Goal: Information Seeking & Learning: Compare options

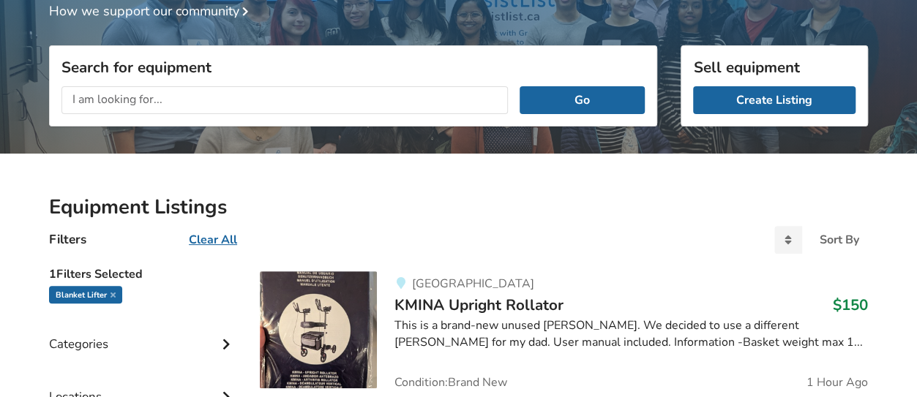
scroll to position [130, 0]
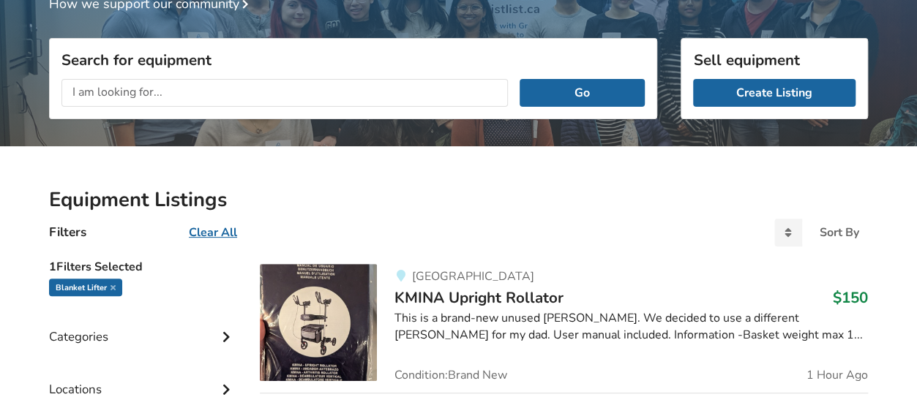
click at [297, 100] on input "text" at bounding box center [284, 93] width 446 height 28
type input "f"
type input "tilt wheelchair"
click at [520, 79] on button "Go" at bounding box center [582, 93] width 125 height 28
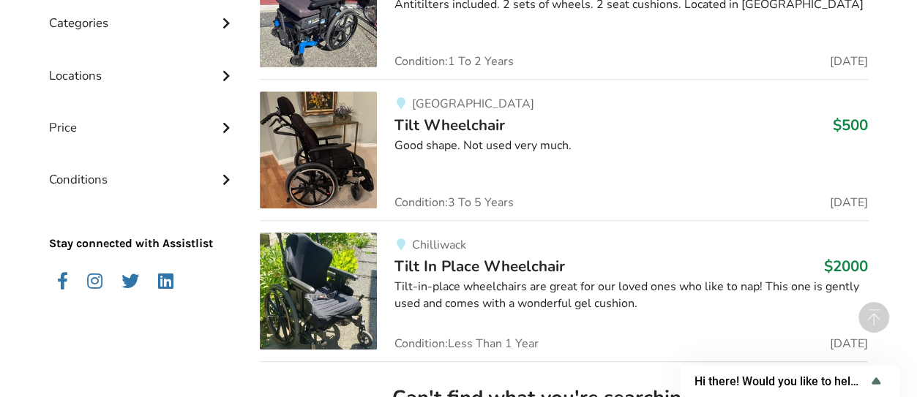
scroll to position [444, 0]
click at [452, 121] on span "Tilt Wheelchair" at bounding box center [449, 124] width 111 height 20
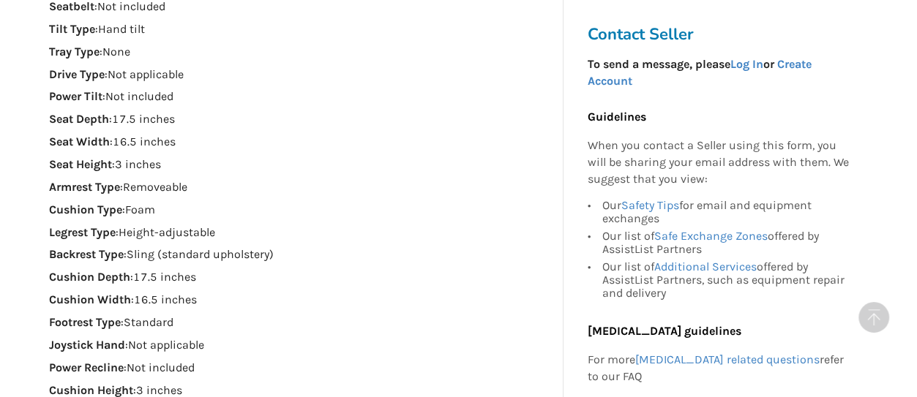
scroll to position [975, 0]
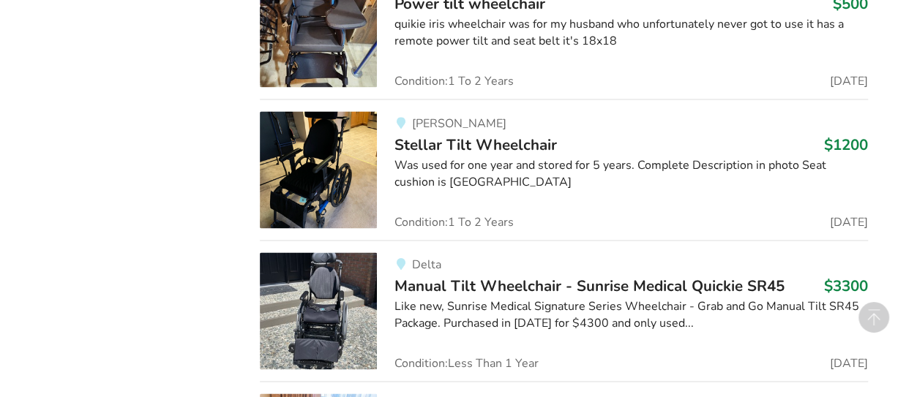
scroll to position [1002, 0]
click at [468, 144] on span "Stellar Tilt Wheelchair" at bounding box center [475, 144] width 162 height 20
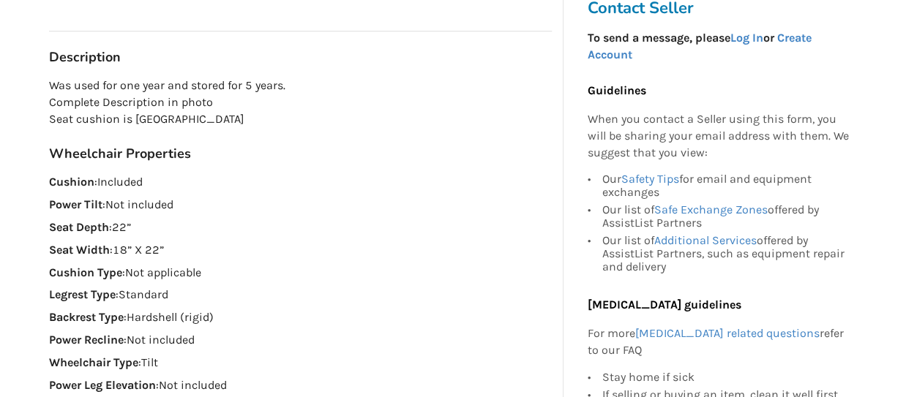
scroll to position [318, 0]
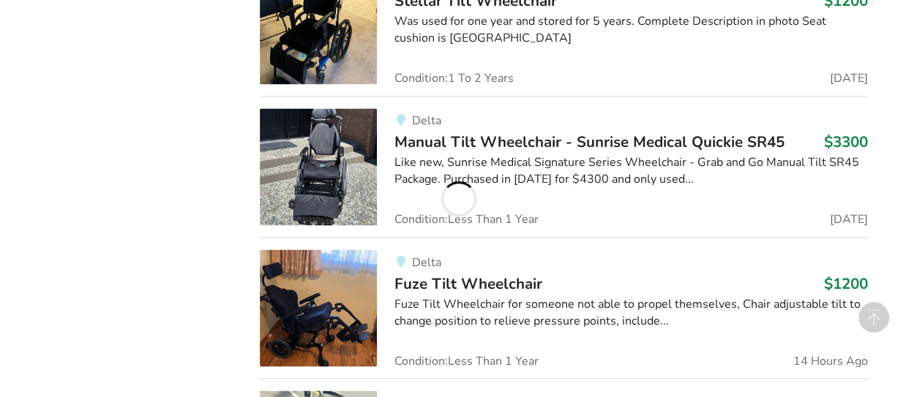
scroll to position [1179, 0]
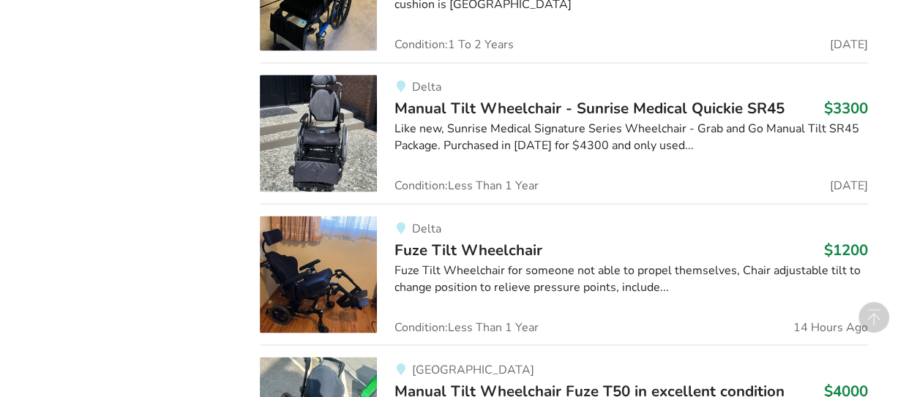
click at [515, 103] on span "Manual Tilt Wheelchair - Sunrise Medical Quickie SR45" at bounding box center [589, 108] width 390 height 20
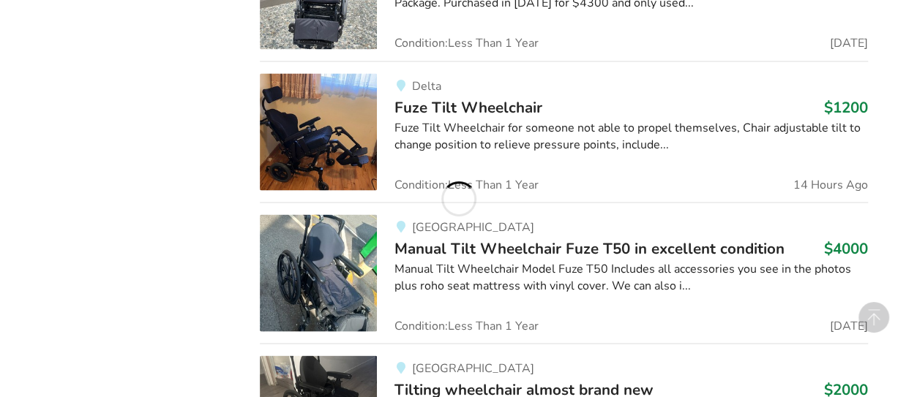
scroll to position [1324, 0]
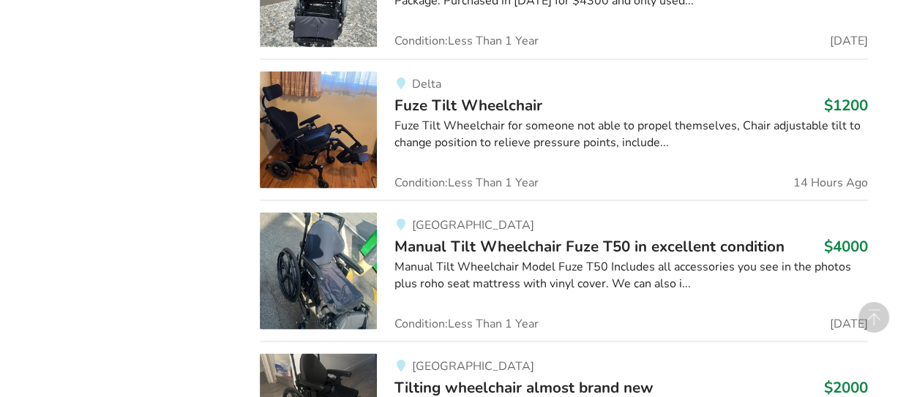
click at [433, 98] on span "Fuze Tilt Wheelchair" at bounding box center [468, 104] width 148 height 20
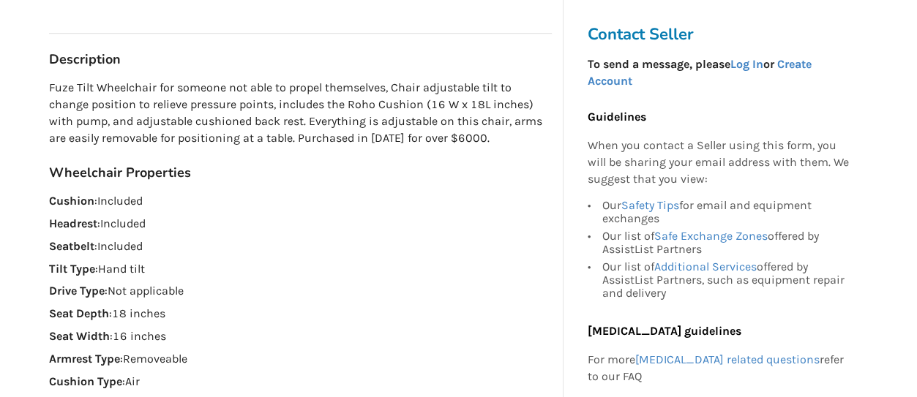
scroll to position [322, 0]
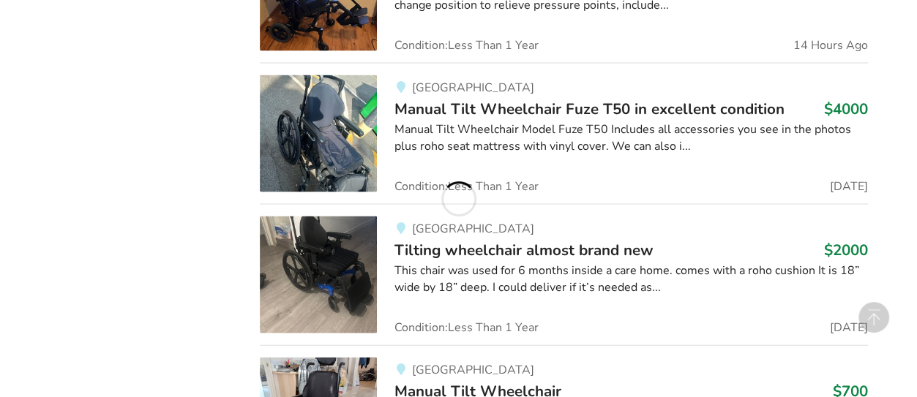
scroll to position [1468, 0]
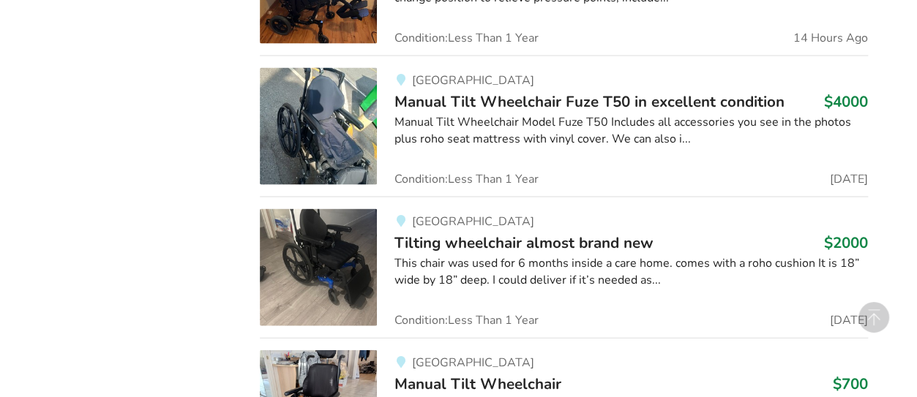
click at [490, 94] on span "Manual Tilt Wheelchair Fuze T50 in excellent condition" at bounding box center [589, 101] width 390 height 20
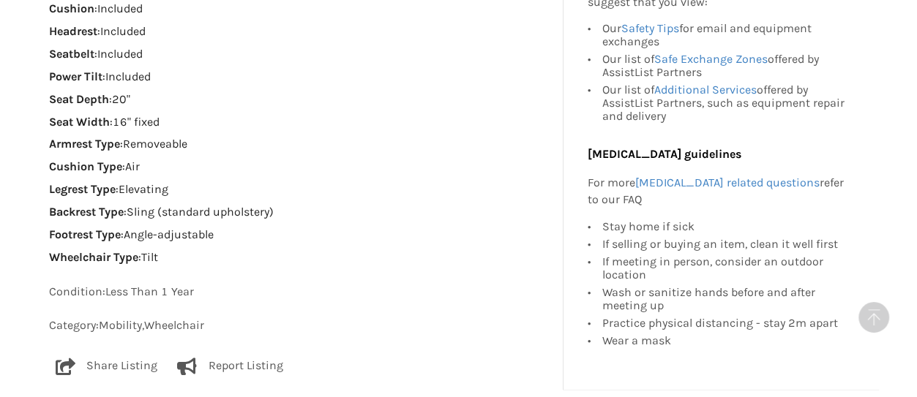
scroll to position [1080, 0]
drag, startPoint x: 30, startPoint y: 4, endPoint x: 340, endPoint y: 75, distance: 318.5
click at [340, 75] on p "Power Tilt : Included" at bounding box center [300, 77] width 503 height 17
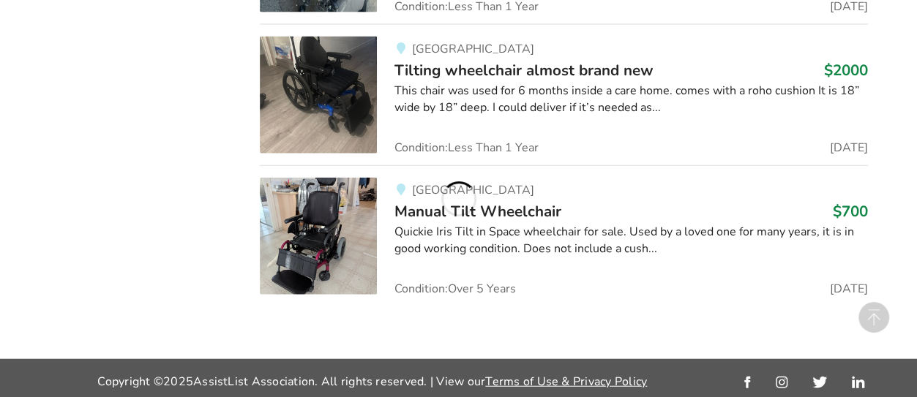
scroll to position [1642, 0]
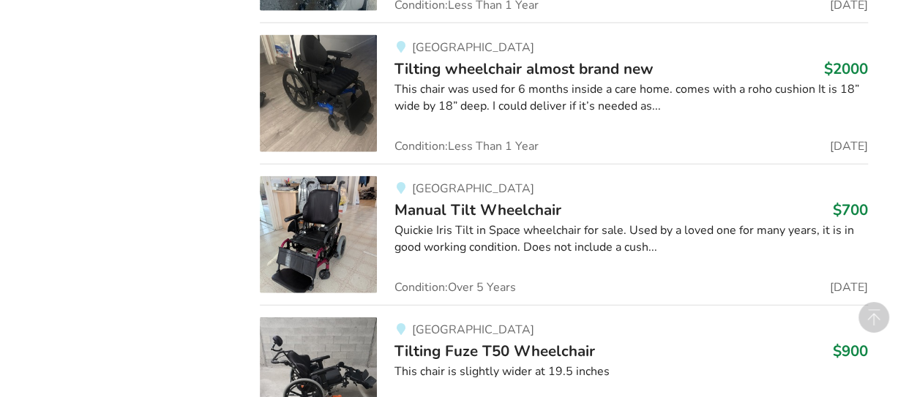
click at [523, 203] on span "Manual Tilt Wheelchair" at bounding box center [477, 210] width 167 height 20
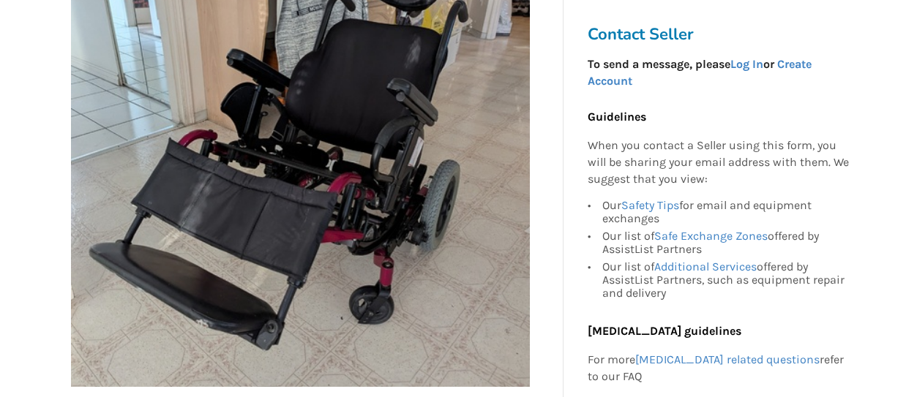
scroll to position [209, 0]
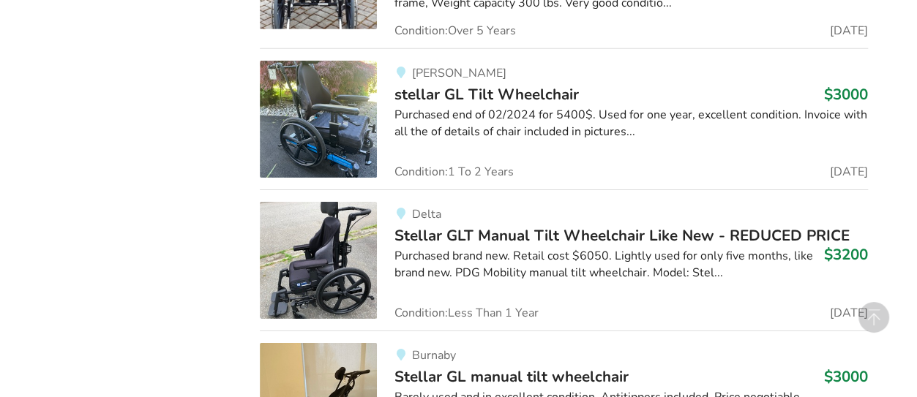
scroll to position [2335, 0]
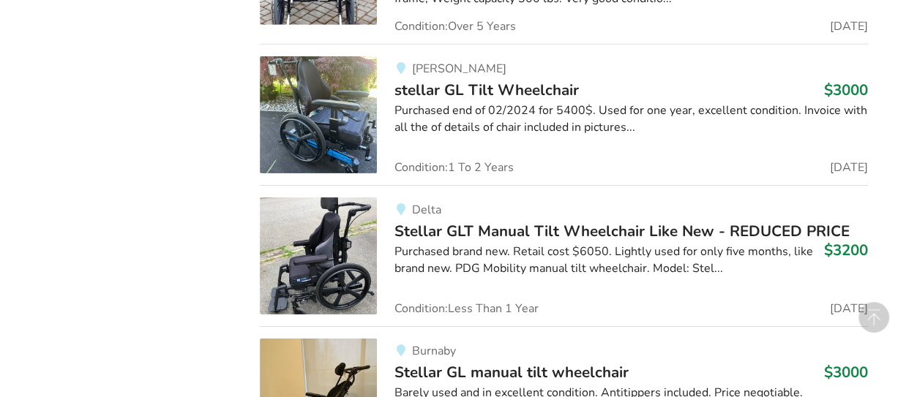
click at [534, 228] on span "Stellar GLT Manual Tilt Wheelchair Like New - REDUCED PRICE" at bounding box center [621, 231] width 455 height 20
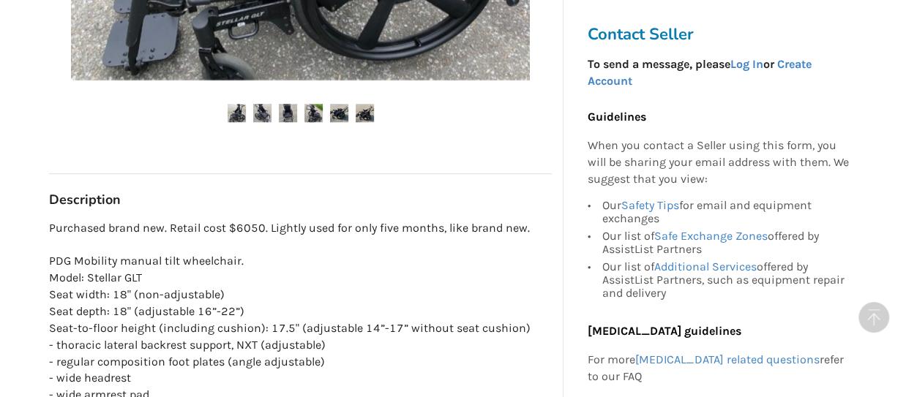
scroll to position [680, 0]
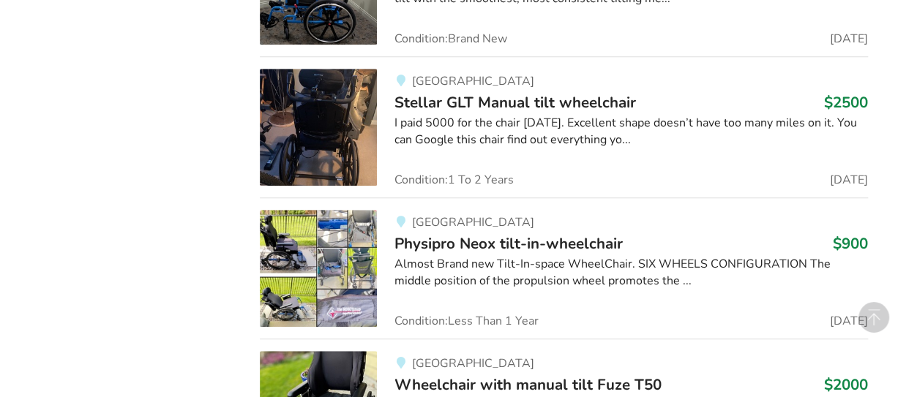
scroll to position [3198, 0]
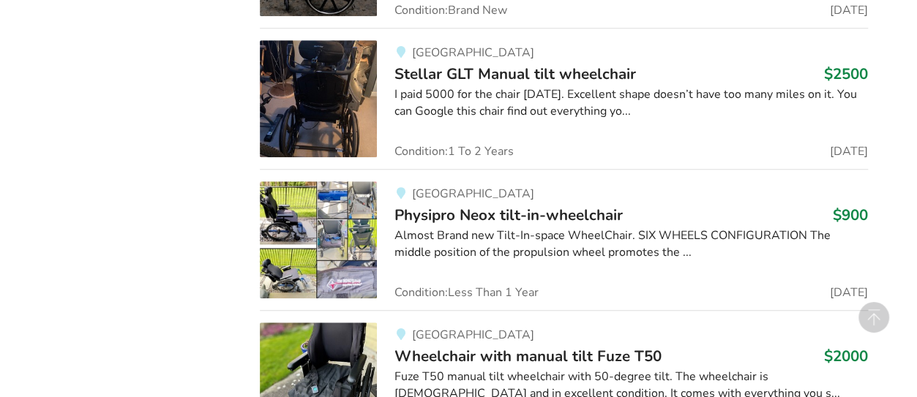
click at [438, 207] on span "Physipro Neox tilt-in-wheelchair" at bounding box center [508, 215] width 228 height 20
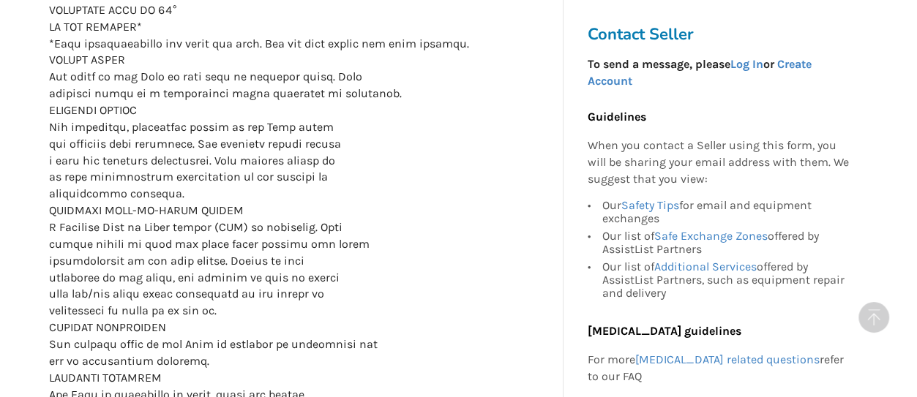
scroll to position [990, 0]
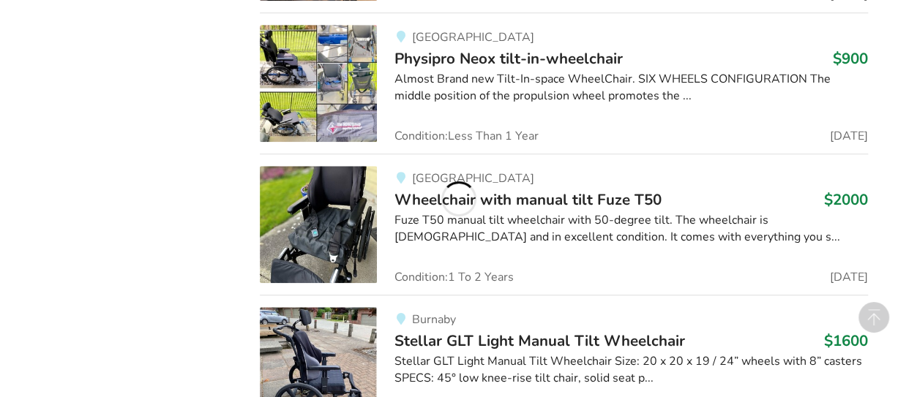
scroll to position [1642, 0]
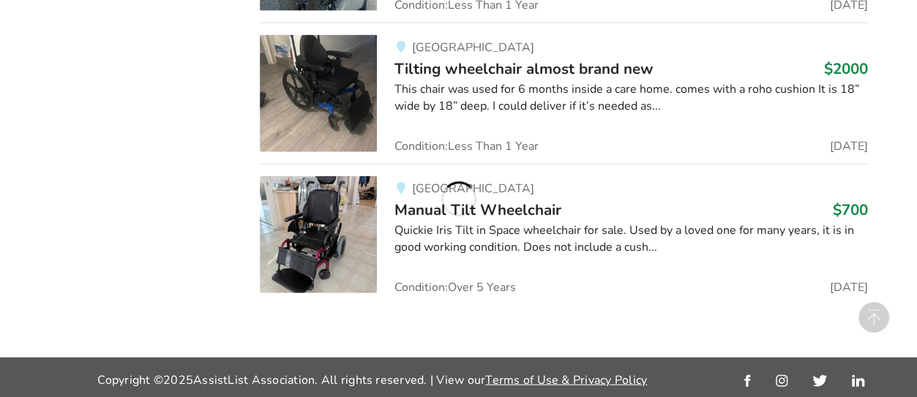
click at [577, 192] on div "Richmond Manual Tilt Wheelchair $700 Quickie Iris Tilt in Space wheelchair for …" at bounding box center [622, 234] width 491 height 117
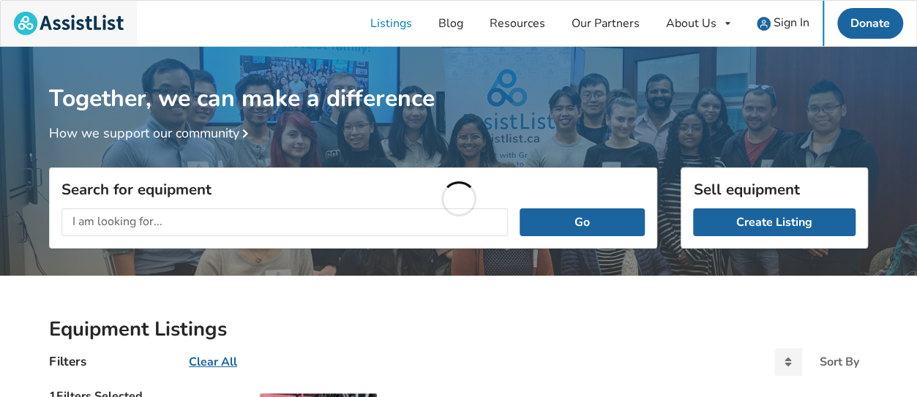
scroll to position [1642, 0]
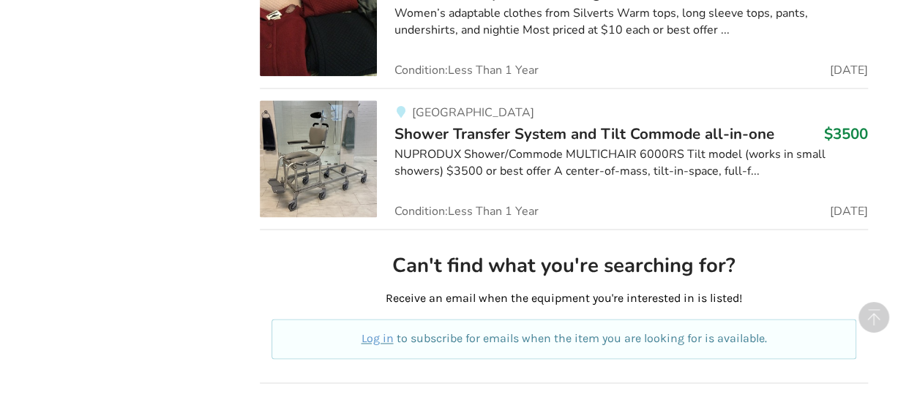
scroll to position [3696, 0]
